Goal: Task Accomplishment & Management: Manage account settings

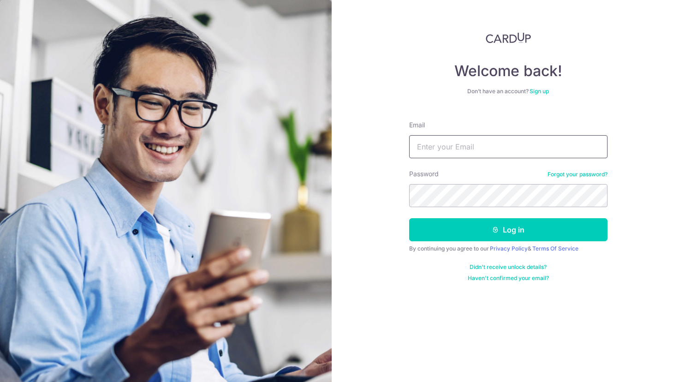
click at [481, 146] on input "Email" at bounding box center [508, 146] width 198 height 23
paste input "[EMAIL_ADDRESS][DOMAIN_NAME]"
type input "[EMAIL_ADDRESS][DOMAIN_NAME]"
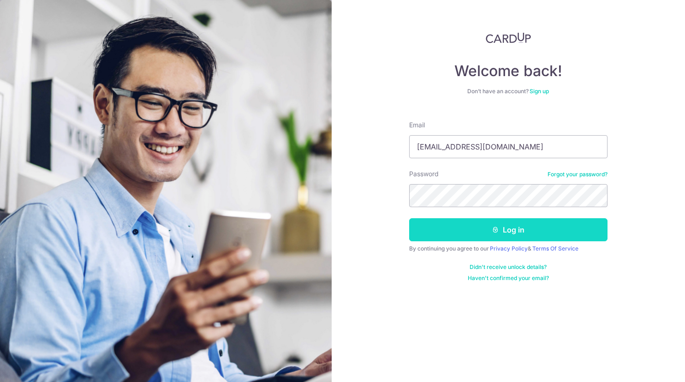
click at [506, 231] on button "Log in" at bounding box center [508, 229] width 198 height 23
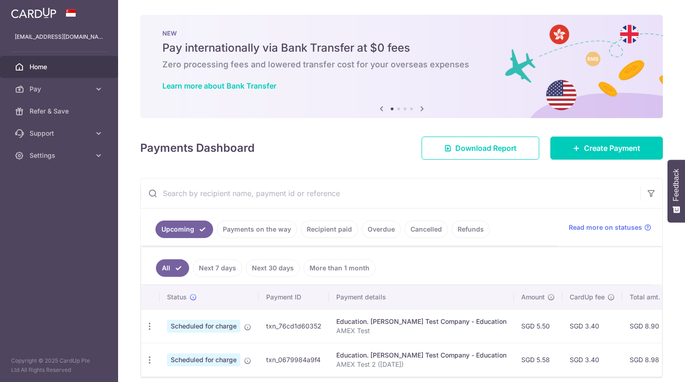
scroll to position [40, 0]
